Goal: Find specific page/section: Find specific page/section

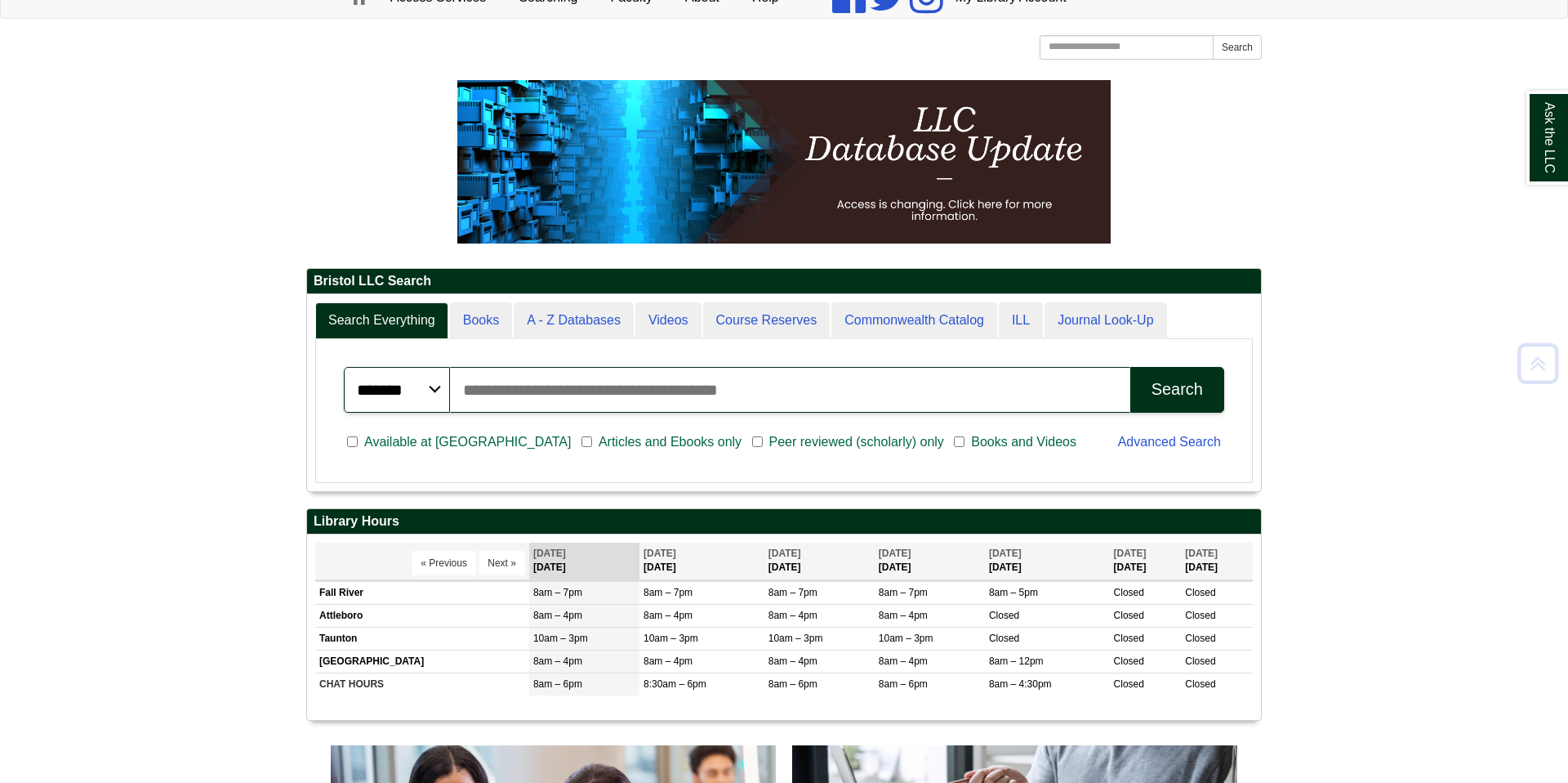
scroll to position [197, 954]
click at [587, 318] on div "Ask the LLC" at bounding box center [784, 392] width 1568 height 783
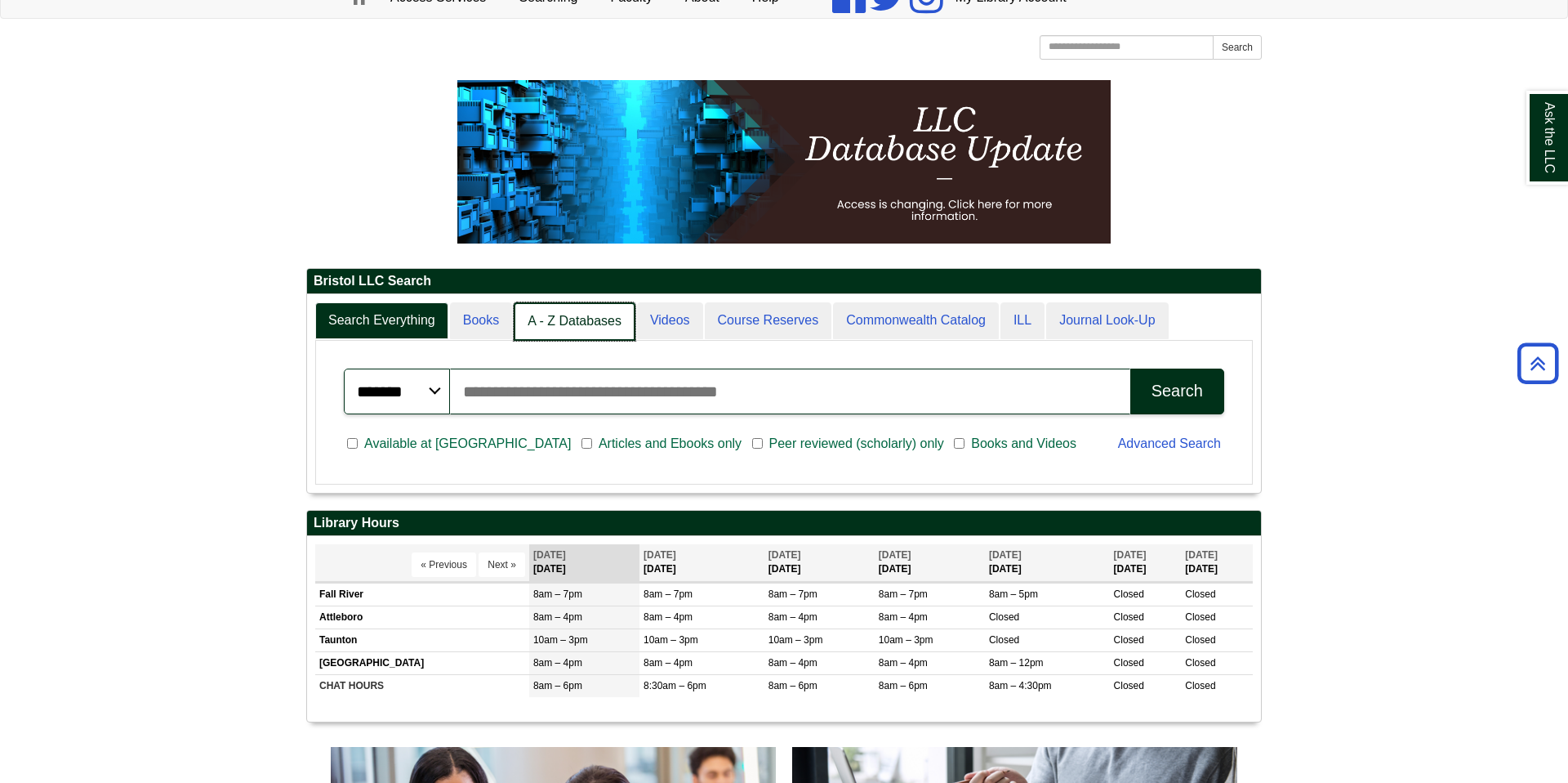
click at [579, 318] on link "A - Z Databases" at bounding box center [575, 321] width 122 height 38
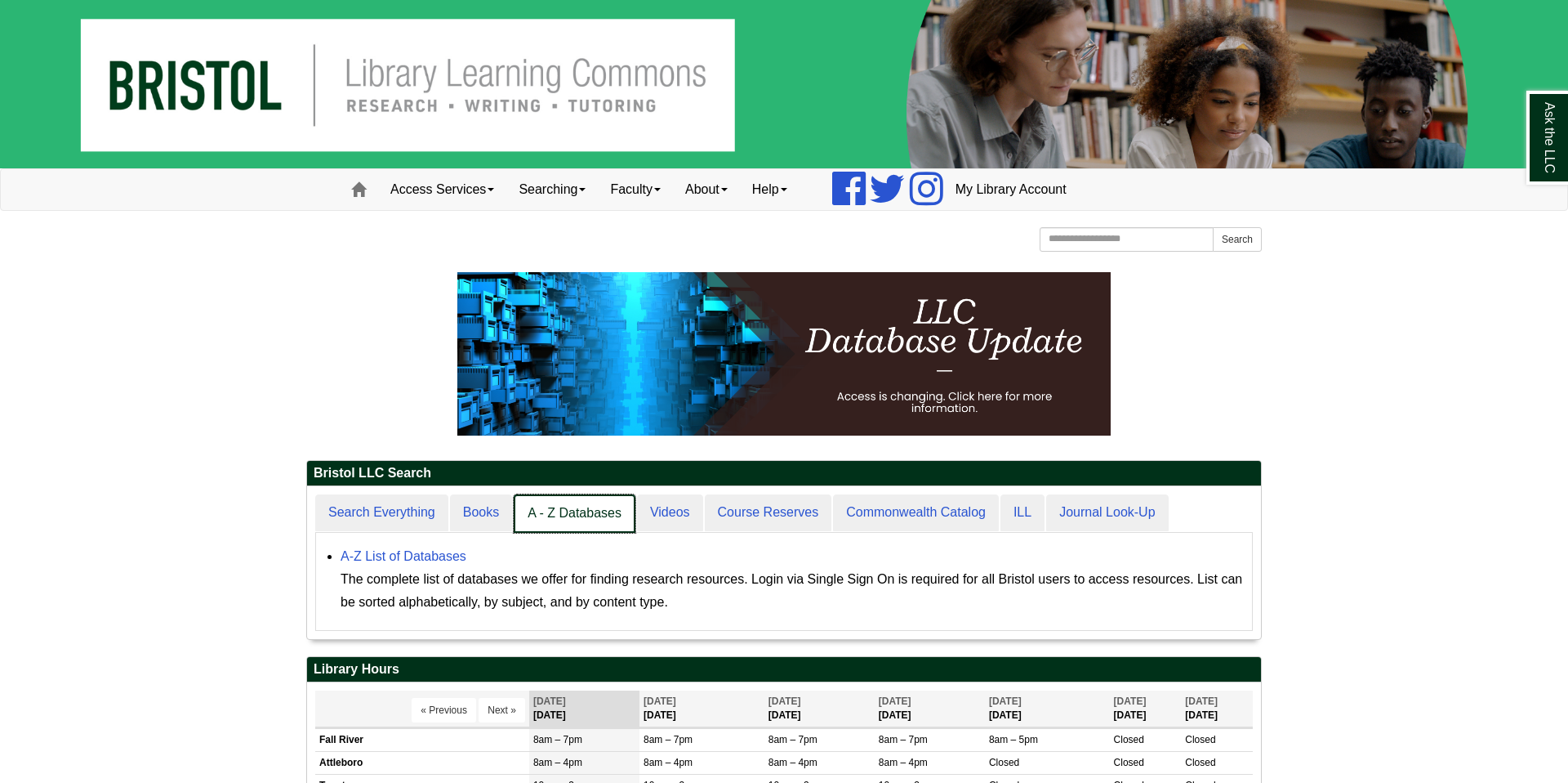
scroll to position [153, 954]
click at [585, 516] on link "A - Z Databases" at bounding box center [575, 513] width 122 height 38
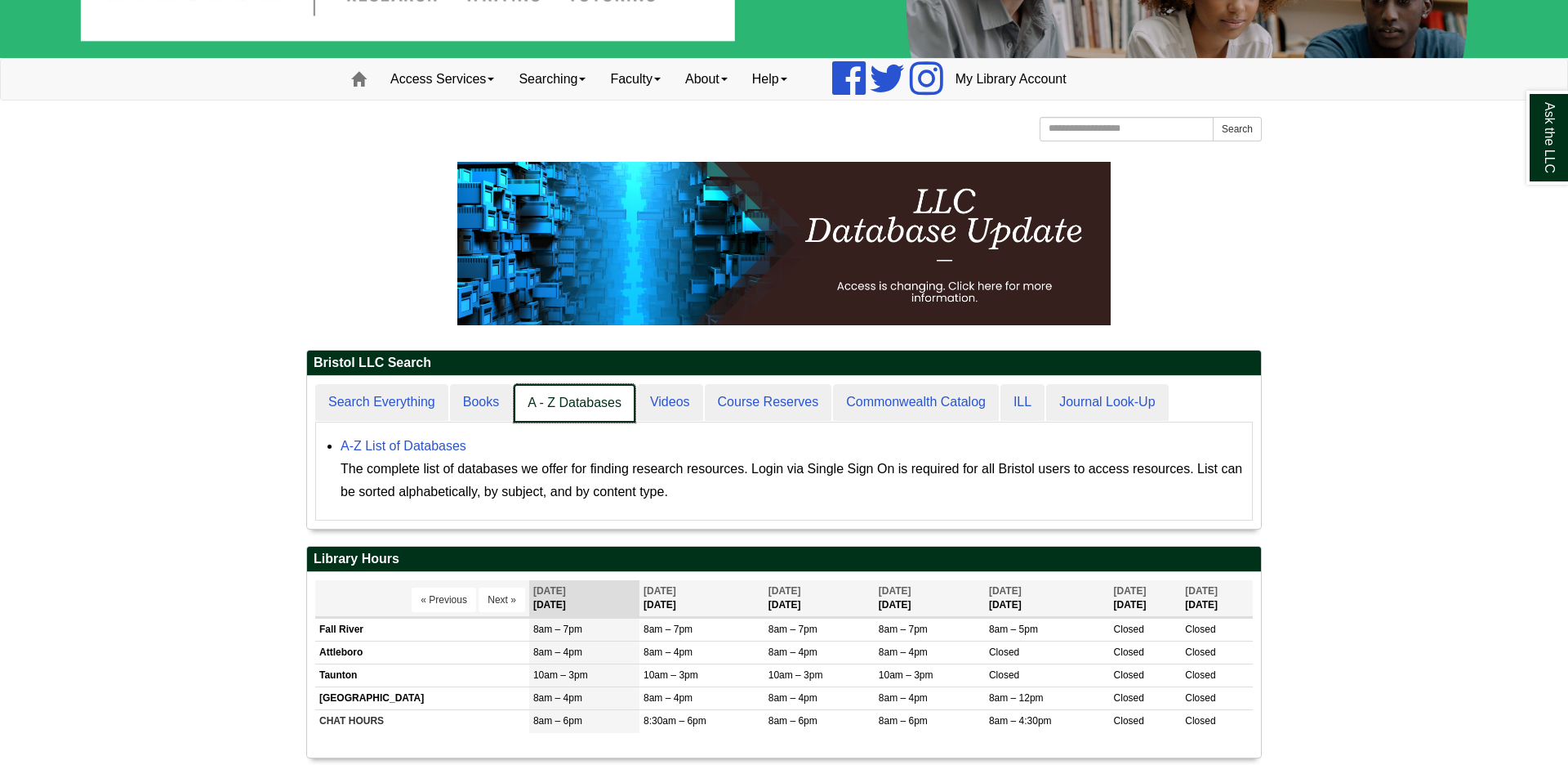
click at [554, 400] on link "A - Z Databases" at bounding box center [575, 403] width 122 height 38
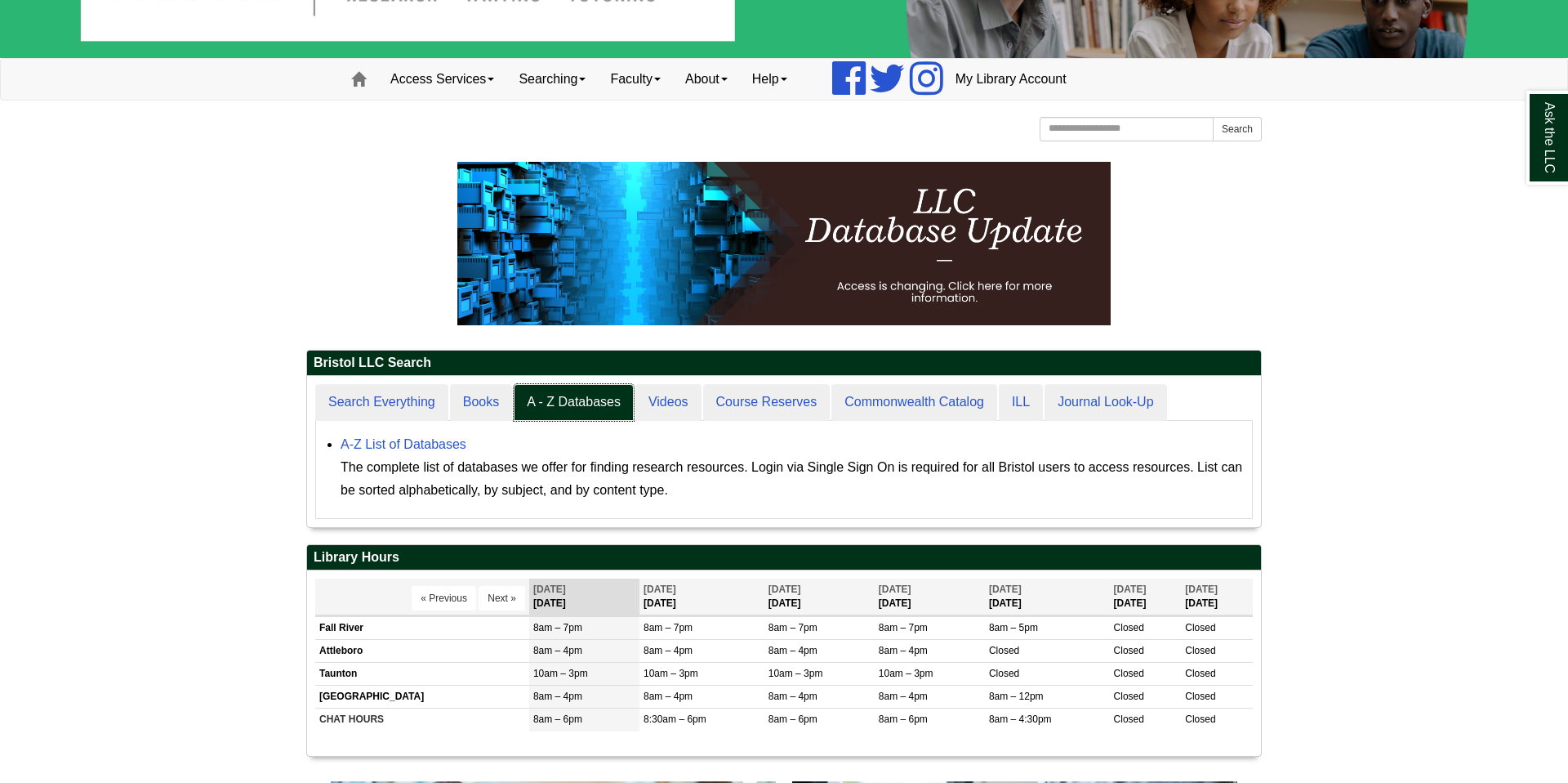
scroll to position [151, 954]
click at [425, 445] on link "A-Z List of Databases" at bounding box center [403, 444] width 125 height 14
